Goal: Entertainment & Leisure: Consume media (video, audio)

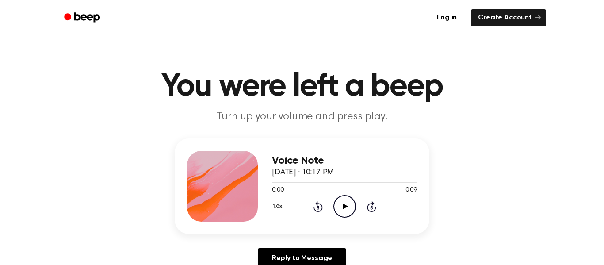
click at [342, 207] on icon "Play Audio" at bounding box center [345, 206] width 23 height 23
drag, startPoint x: 273, startPoint y: 184, endPoint x: 372, endPoint y: 183, distance: 99.1
click at [372, 183] on div at bounding box center [344, 182] width 145 height 7
click at [372, 183] on div at bounding box center [324, 182] width 105 height 1
click at [372, 183] on div at bounding box center [327, 182] width 110 height 1
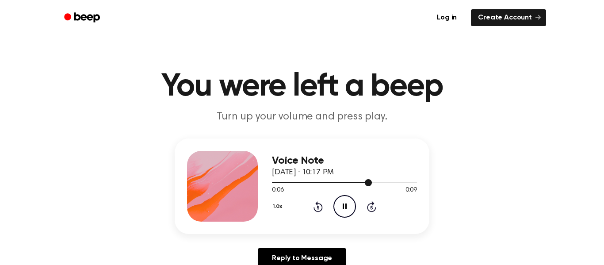
click at [372, 183] on span at bounding box center [368, 182] width 7 height 7
click at [372, 183] on div at bounding box center [344, 182] width 145 height 1
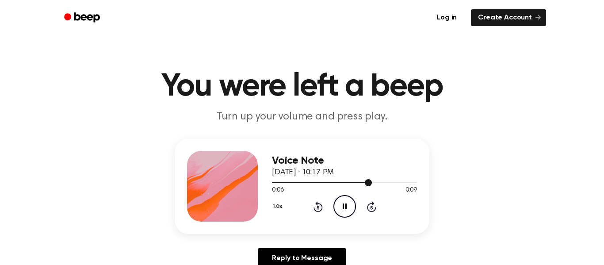
click at [372, 183] on div at bounding box center [344, 182] width 145 height 1
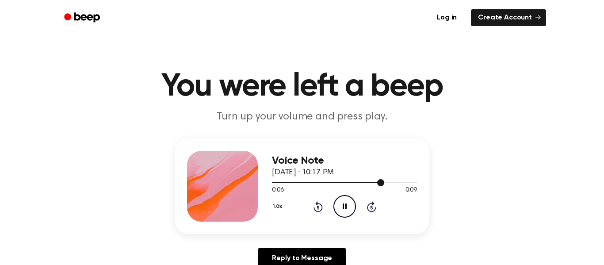
click at [372, 183] on div at bounding box center [328, 182] width 112 height 1
click at [372, 183] on span at bounding box center [372, 182] width 7 height 7
click at [372, 183] on div at bounding box center [344, 182] width 145 height 1
click at [372, 183] on div at bounding box center [326, 182] width 108 height 1
click at [372, 183] on div at bounding box center [331, 182] width 118 height 1
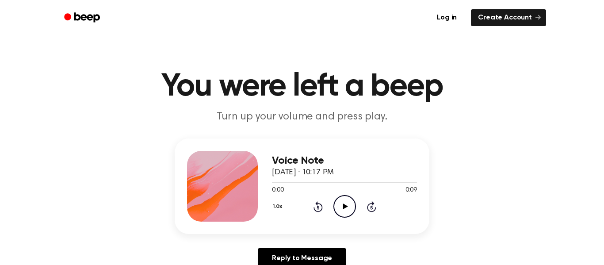
click at [347, 212] on icon "Play Audio" at bounding box center [345, 206] width 23 height 23
click at [364, 184] on div at bounding box center [344, 182] width 145 height 7
drag, startPoint x: 359, startPoint y: 200, endPoint x: 353, endPoint y: 200, distance: 6.3
click at [357, 200] on div "1.0x Rewind 5 seconds Play Audio Skip 5 seconds" at bounding box center [344, 206] width 145 height 23
click at [346, 209] on icon "Play Audio" at bounding box center [345, 206] width 23 height 23
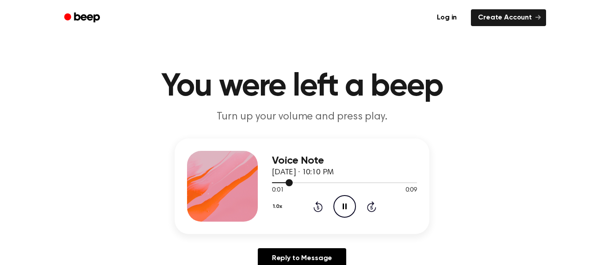
click at [365, 183] on div at bounding box center [344, 182] width 145 height 1
